Goal: Transaction & Acquisition: Book appointment/travel/reservation

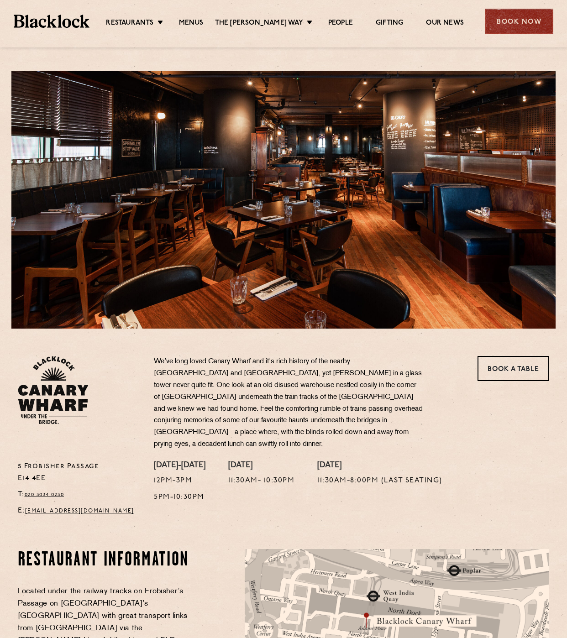
click at [537, 18] on div "Book Now" at bounding box center [519, 21] width 68 height 25
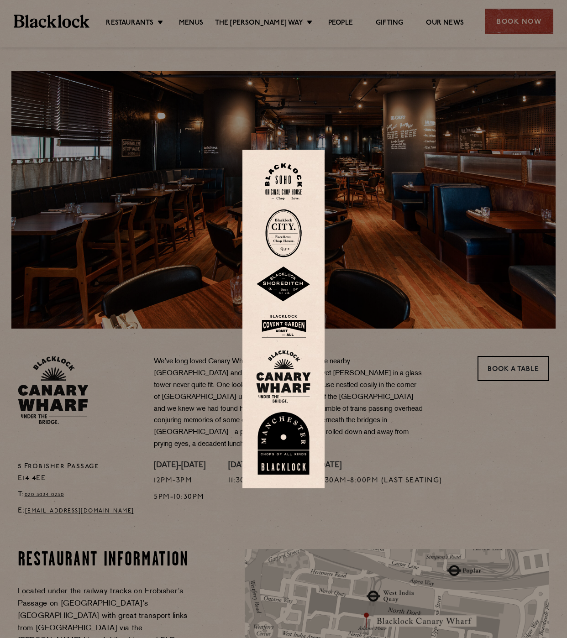
click at [295, 375] on img at bounding box center [283, 376] width 55 height 53
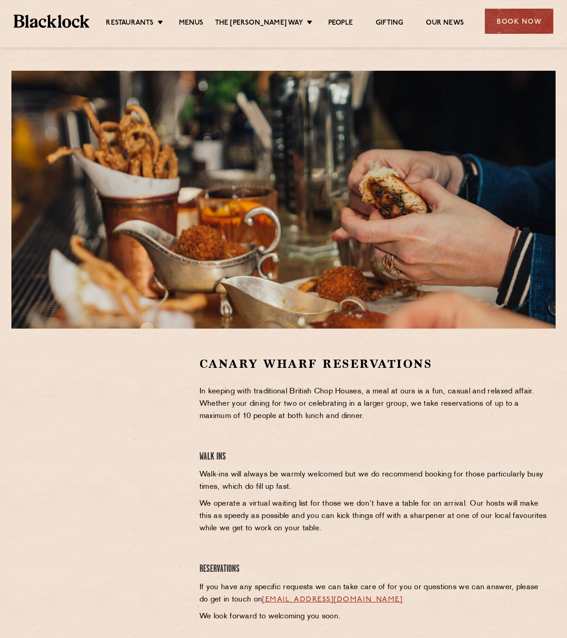
click at [28, 409] on div at bounding box center [102, 424] width 168 height 137
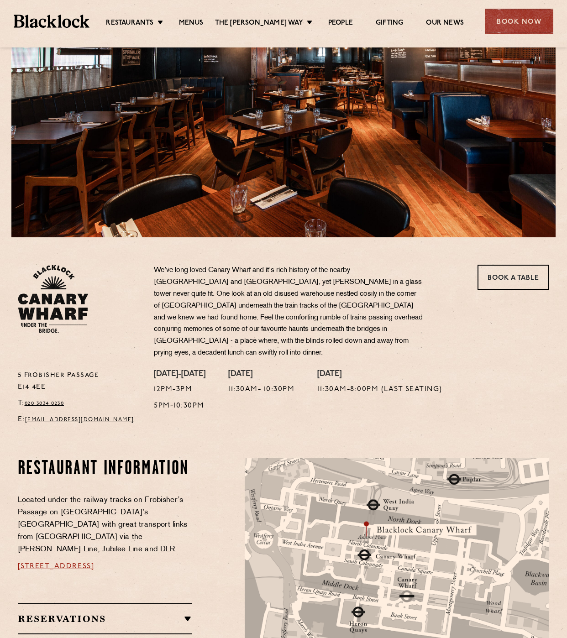
scroll to position [274, 0]
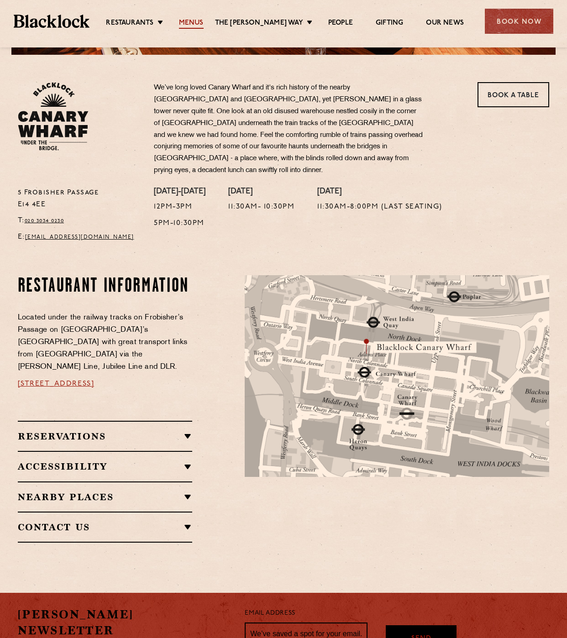
click at [200, 21] on link "Menus" at bounding box center [191, 24] width 25 height 10
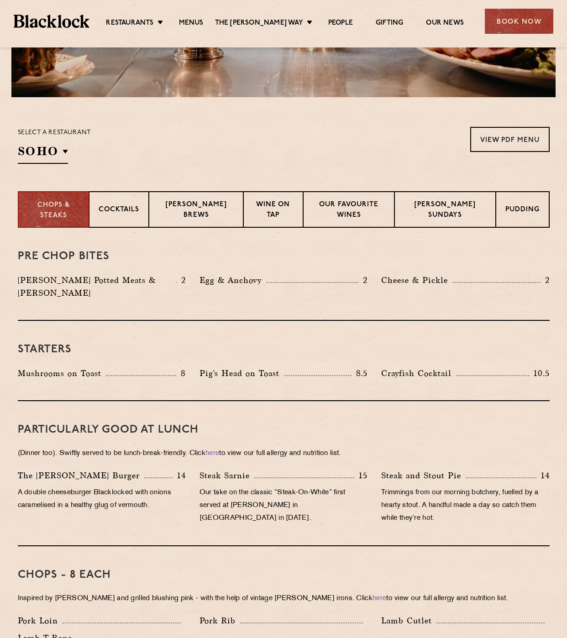
scroll to position [228, 0]
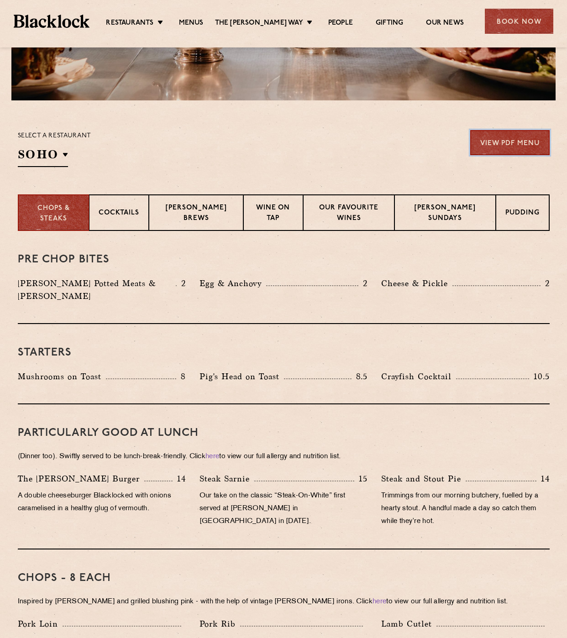
click at [488, 154] on link "View PDF Menu" at bounding box center [509, 142] width 79 height 25
